Goal: Task Accomplishment & Management: Manage account settings

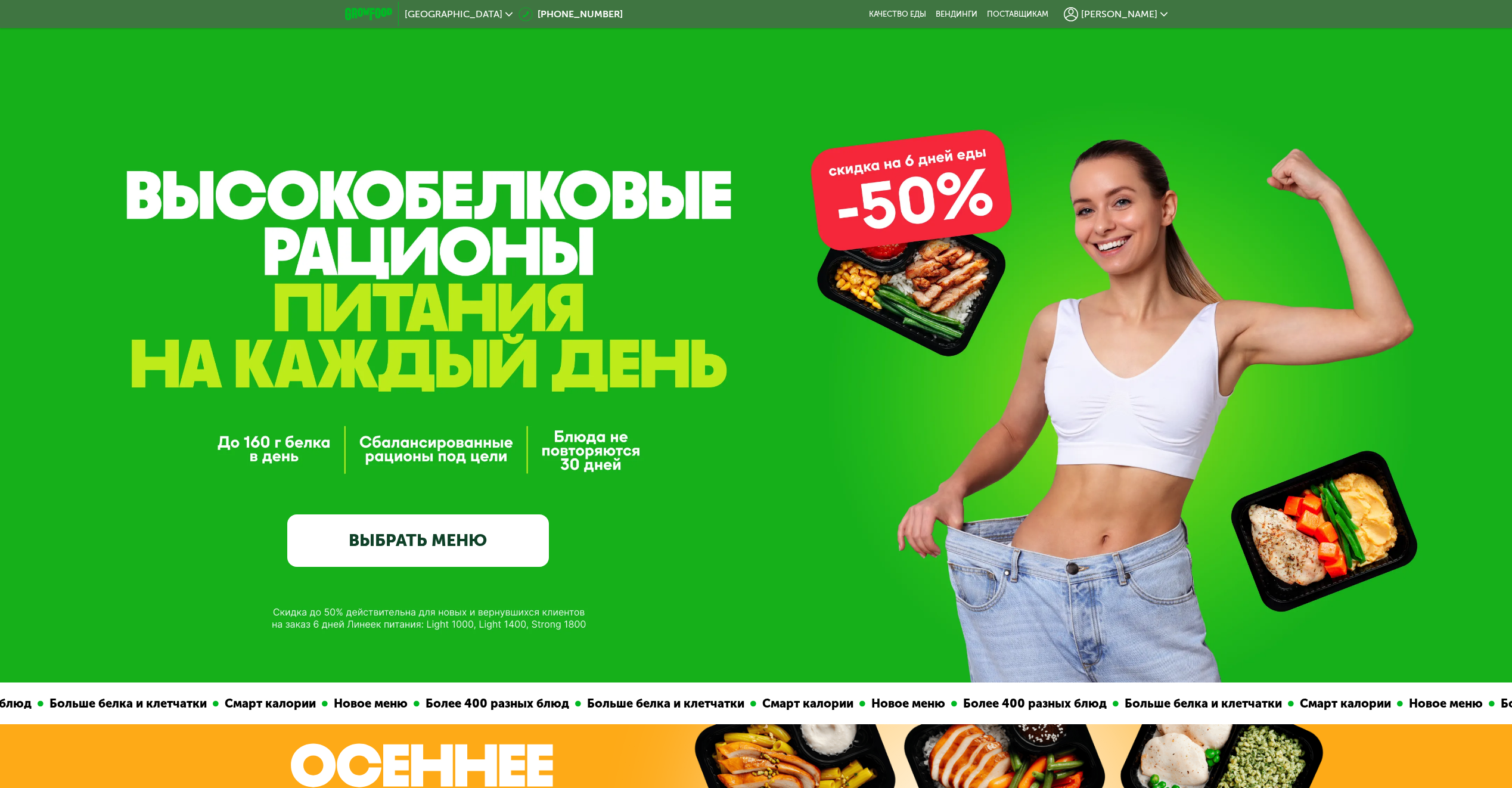
click at [1123, 14] on span "[PERSON_NAME]" at bounding box center [1119, 14] width 76 height 10
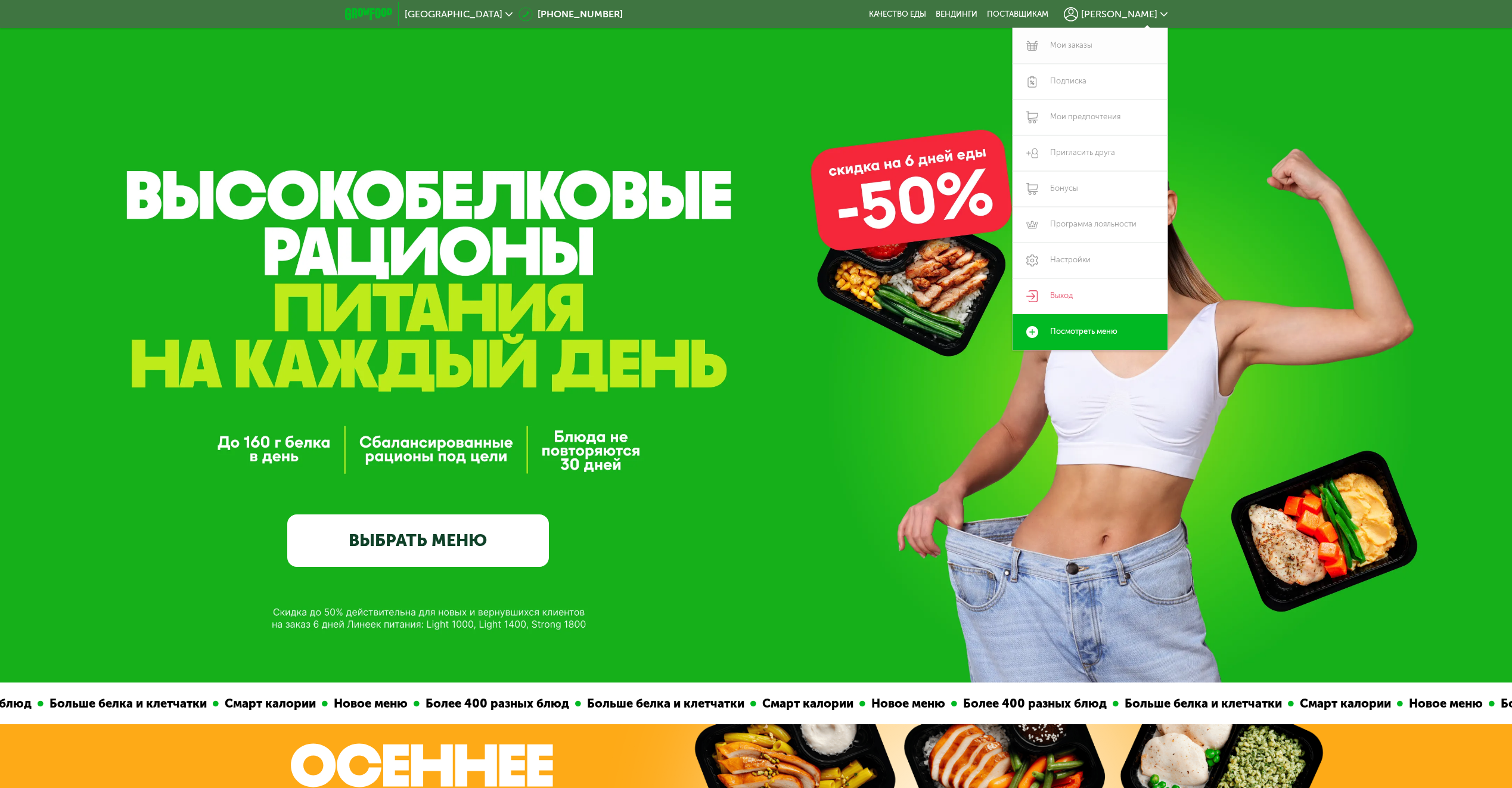
click at [1082, 47] on link "Мои заказы" at bounding box center [1089, 46] width 155 height 36
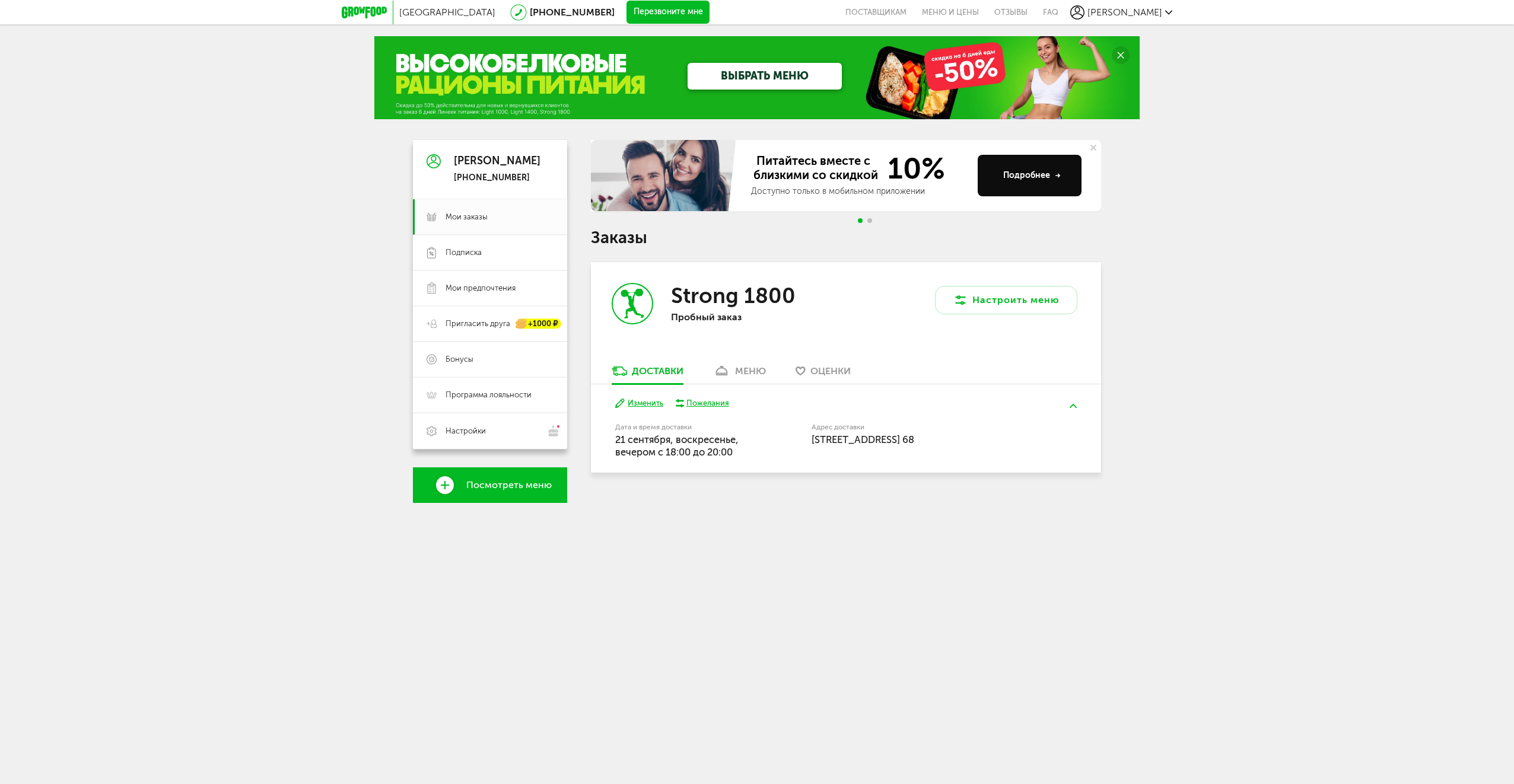
click at [641, 403] on button "Изменить" at bounding box center [639, 403] width 48 height 11
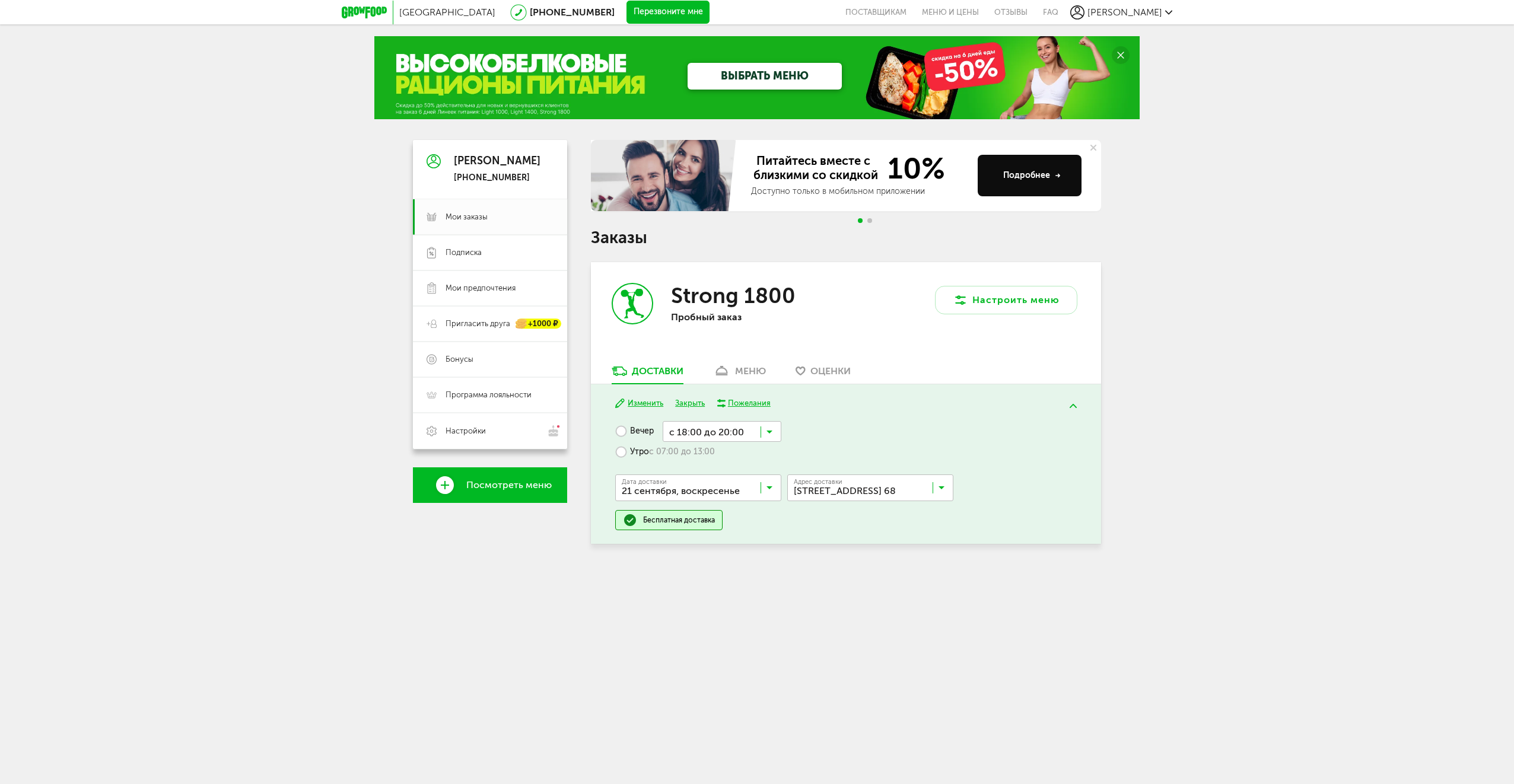
click at [691, 405] on button "Закрыть" at bounding box center [690, 403] width 30 height 11
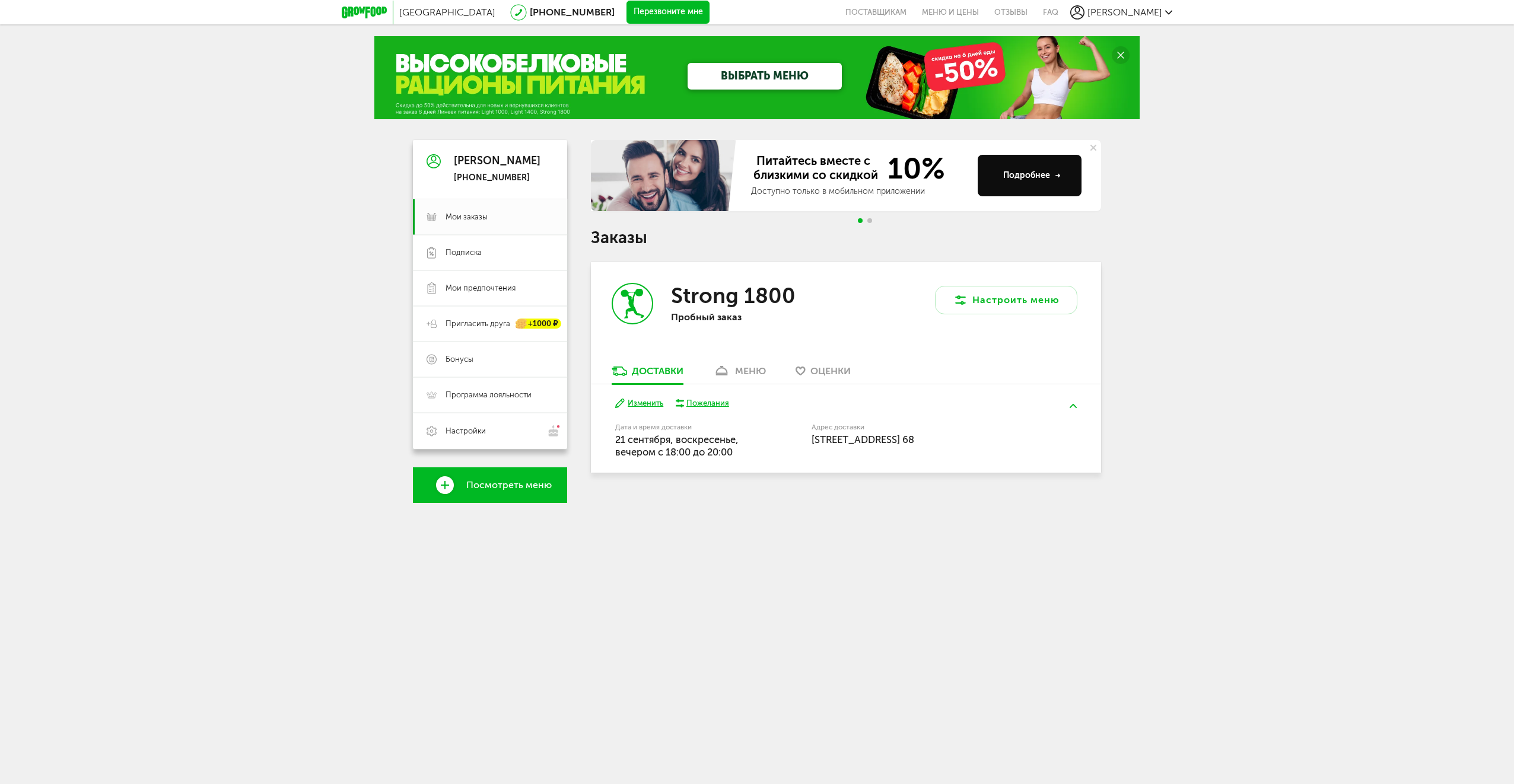
click at [742, 378] on link "меню" at bounding box center [740, 374] width 65 height 19
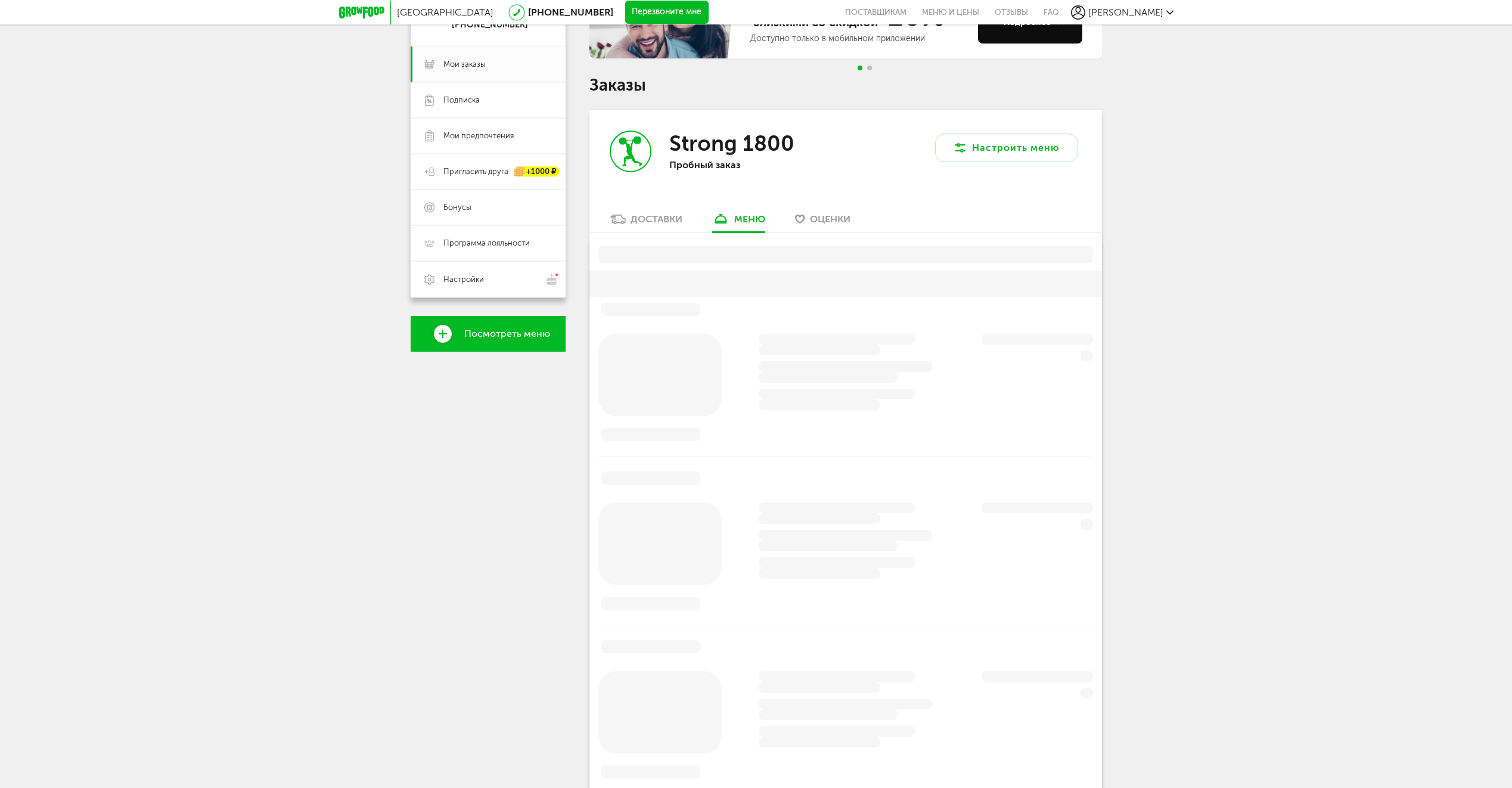
scroll to position [234, 0]
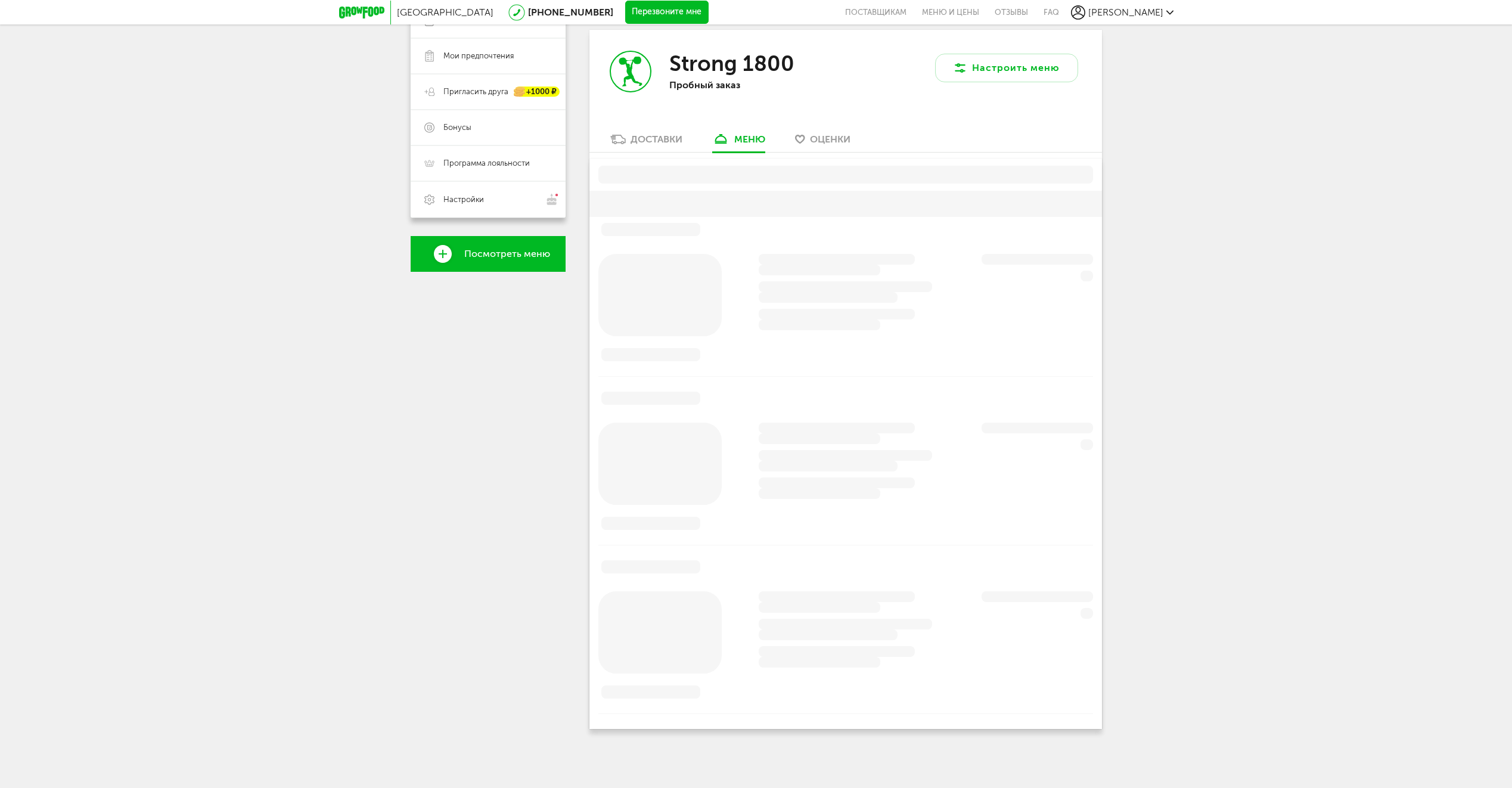
click at [833, 139] on span "Оценки" at bounding box center [830, 139] width 41 height 11
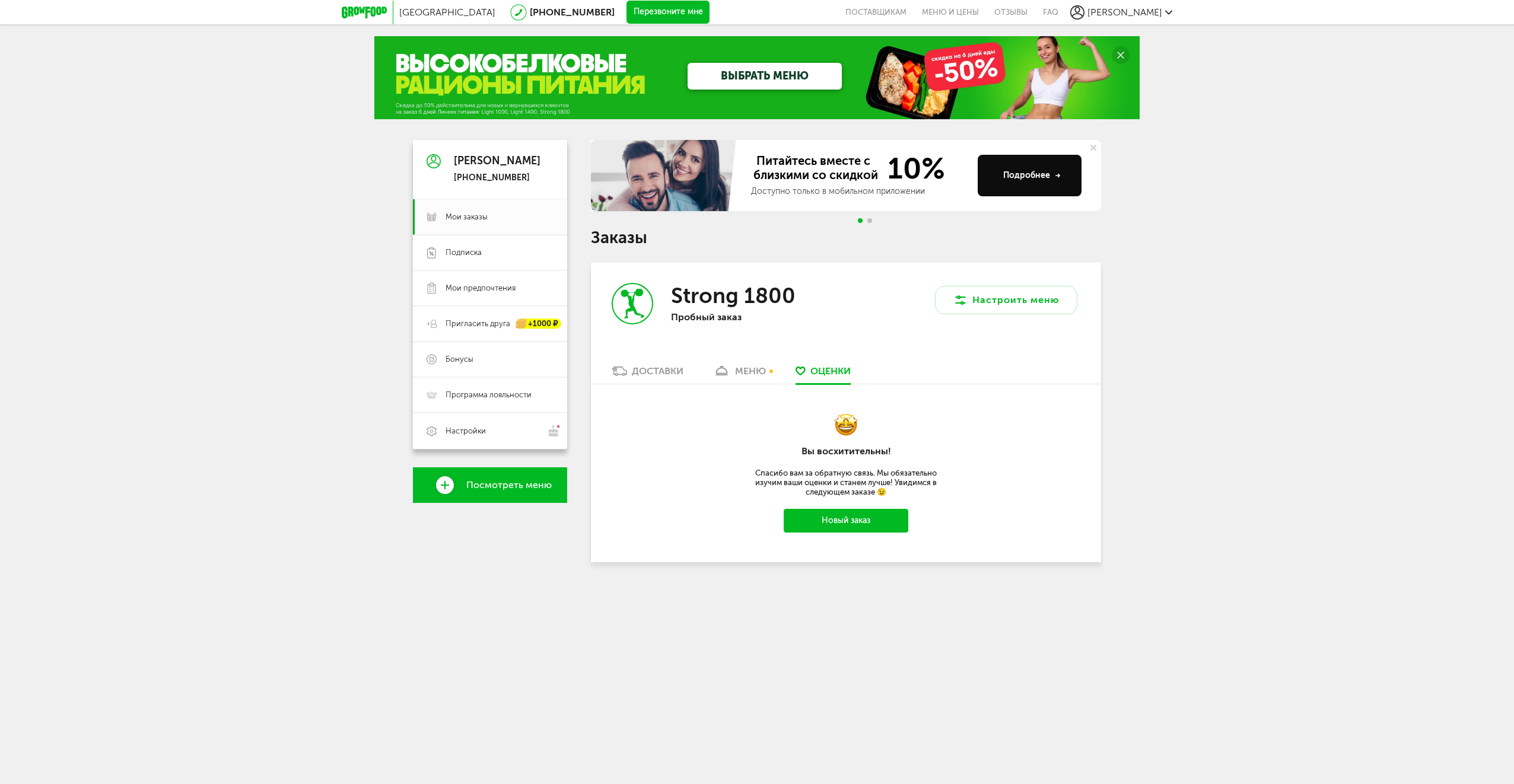
click at [1140, 8] on span "[PERSON_NAME]" at bounding box center [1125, 12] width 75 height 11
